Goal: Information Seeking & Learning: Learn about a topic

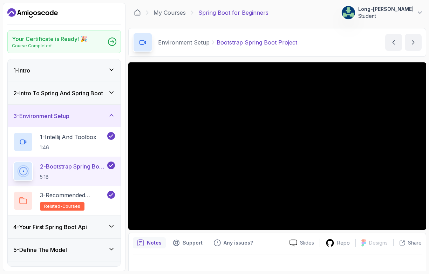
click at [127, 243] on div "Your Certificate is Ready! 🎉 Course Completed! 1 - Intro 2 - Intro To Spring An…" at bounding box center [215, 137] width 424 height 269
click at [131, 261] on div "Notes Support Any issues? Slides Repo Designs Design not available Share" at bounding box center [277, 256] width 298 height 46
click at [125, 257] on div "Your Certificate is Ready! 🎉 Course Completed! 1 - Intro 2 - Intro To Spring An…" at bounding box center [64, 137] width 123 height 269
click at [127, 243] on div "Your Certificate is Ready! 🎉 Course Completed! 1 - Intro 2 - Intro To Spring An…" at bounding box center [215, 137] width 424 height 269
click at [123, 257] on div "Your Certificate is Ready! 🎉 Course Completed! 1 - Intro 2 - Intro To Spring An…" at bounding box center [64, 137] width 123 height 269
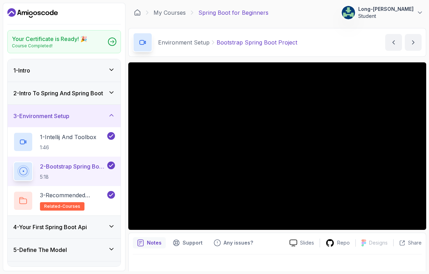
click at [128, 239] on div "Your Certificate is Ready! 🎉 Course Completed! 1 - Intro 2 - Intro To Spring An…" at bounding box center [215, 137] width 424 height 269
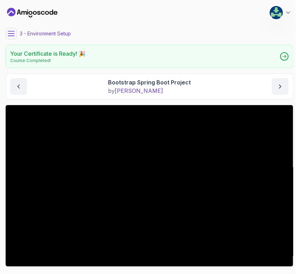
click at [76, 89] on div "Bootstrap Spring Boot Project by [PERSON_NAME]" at bounding box center [149, 86] width 278 height 17
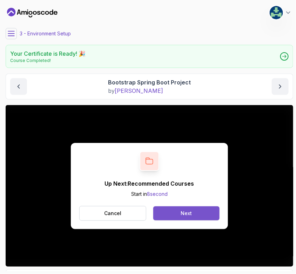
click at [177, 215] on button "Next" at bounding box center [186, 214] width 66 height 14
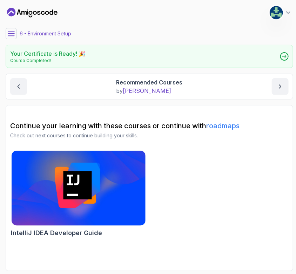
click at [180, 211] on div "IntelliJ IDEA Developer Guide" at bounding box center [149, 195] width 278 height 90
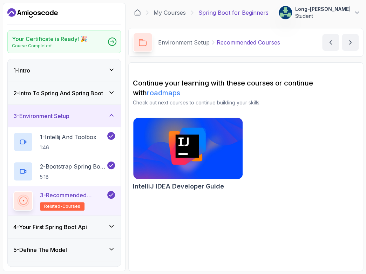
click at [111, 223] on icon at bounding box center [111, 226] width 7 height 7
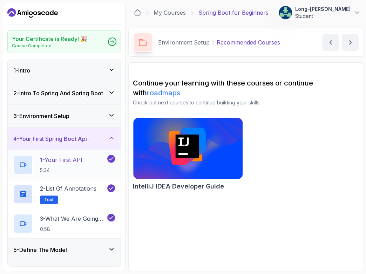
click at [68, 159] on p "1 - Your First API" at bounding box center [61, 160] width 42 height 8
